Goal: Transaction & Acquisition: Purchase product/service

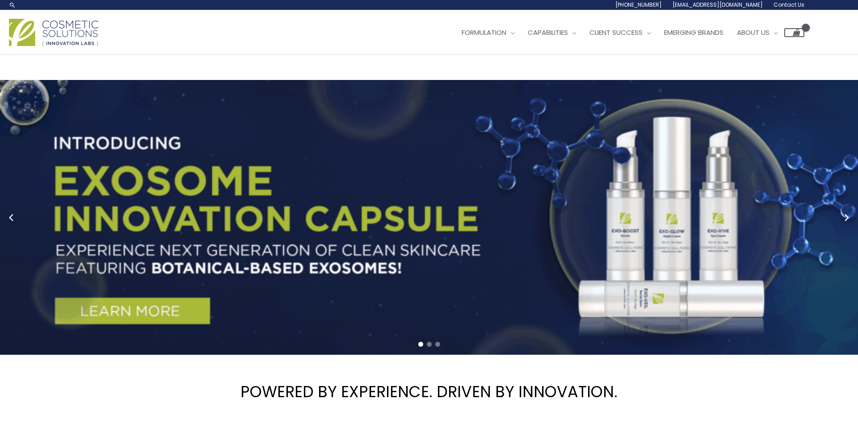
click at [17, 223] on icon "Previous slide" at bounding box center [10, 217] width 13 height 13
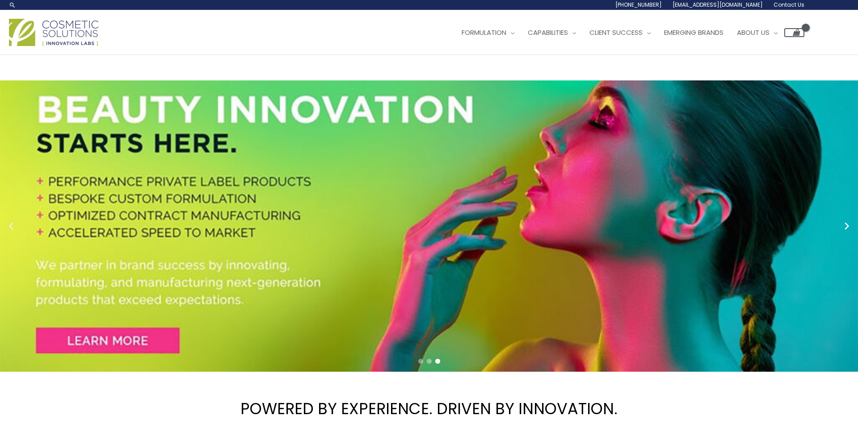
click at [16, 221] on circle "Previous slide" at bounding box center [12, 226] width 13 height 13
click at [15, 221] on circle "Previous slide" at bounding box center [12, 226] width 13 height 13
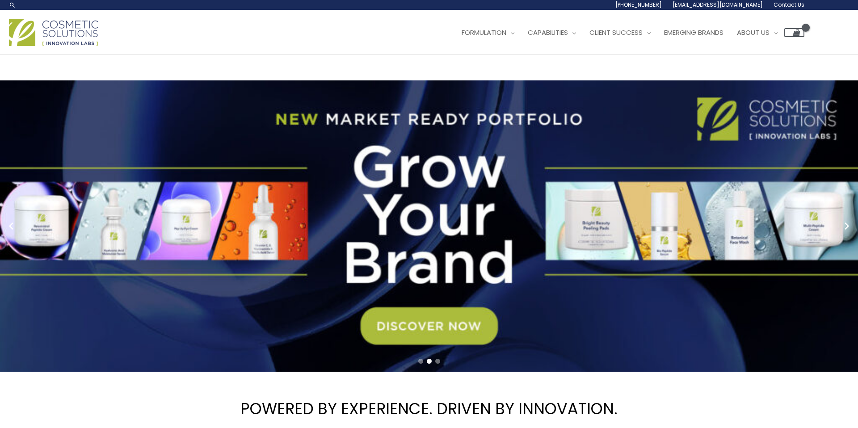
scroll to position [1, 0]
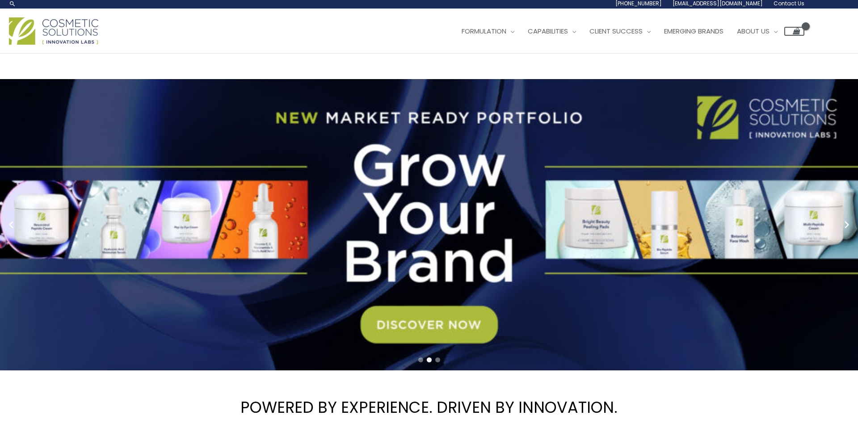
click at [332, 90] on link "2 / 3" at bounding box center [429, 225] width 858 height 292
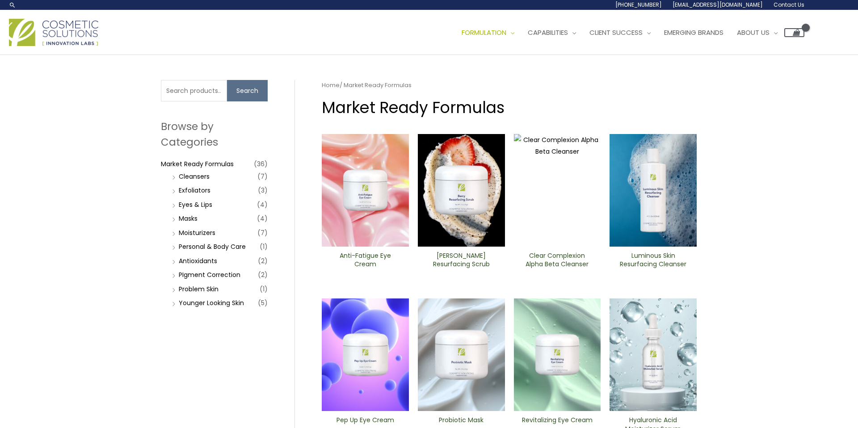
click at [526, 374] on img at bounding box center [557, 354] width 87 height 113
